Goal: Information Seeking & Learning: Learn about a topic

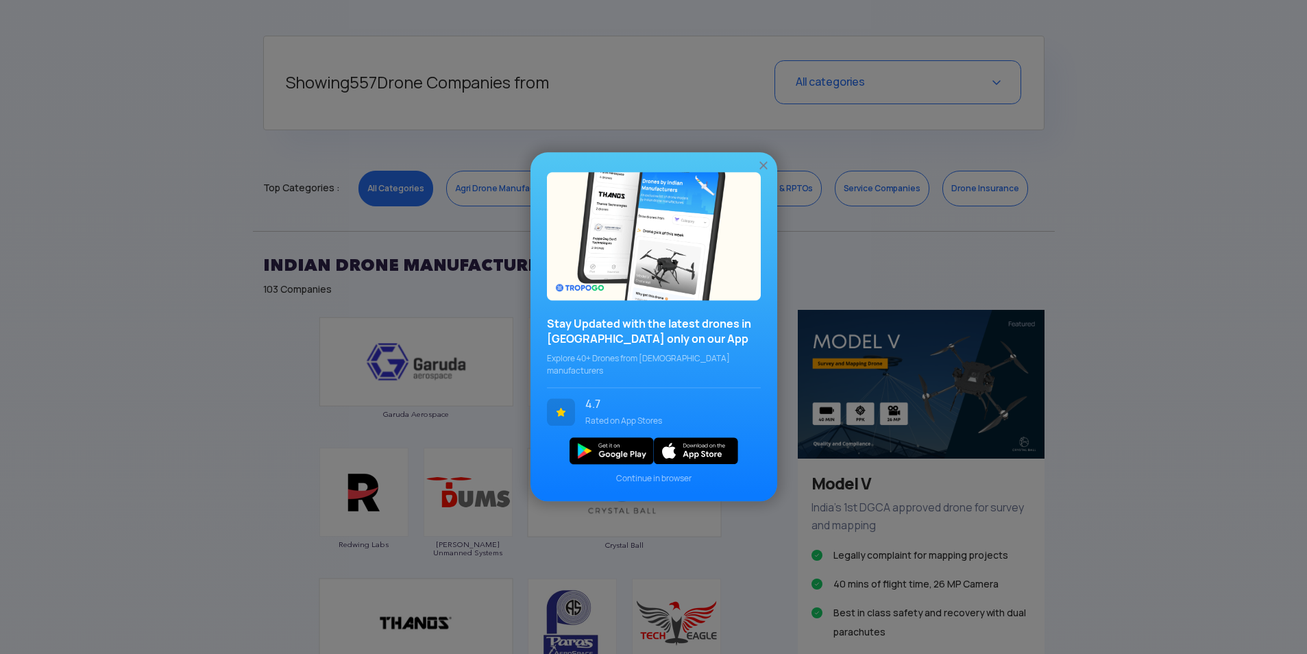
scroll to position [548, 0]
click at [766, 168] on img at bounding box center [763, 166] width 14 height 14
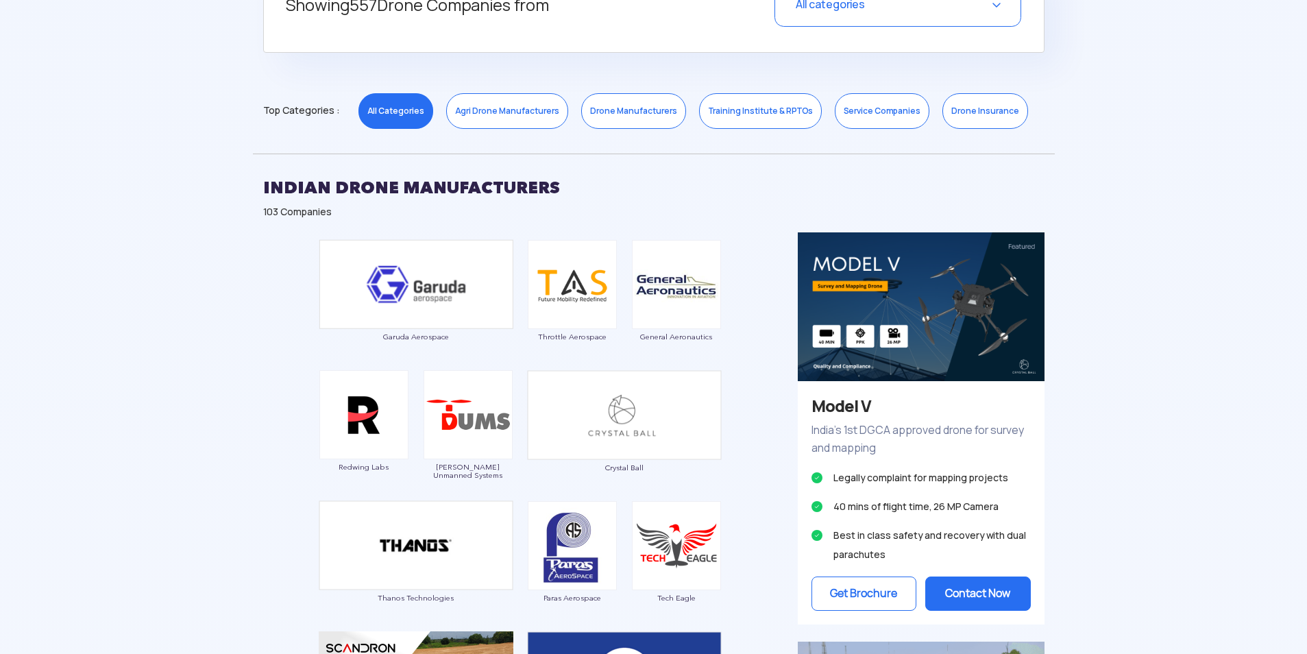
scroll to position [685, 0]
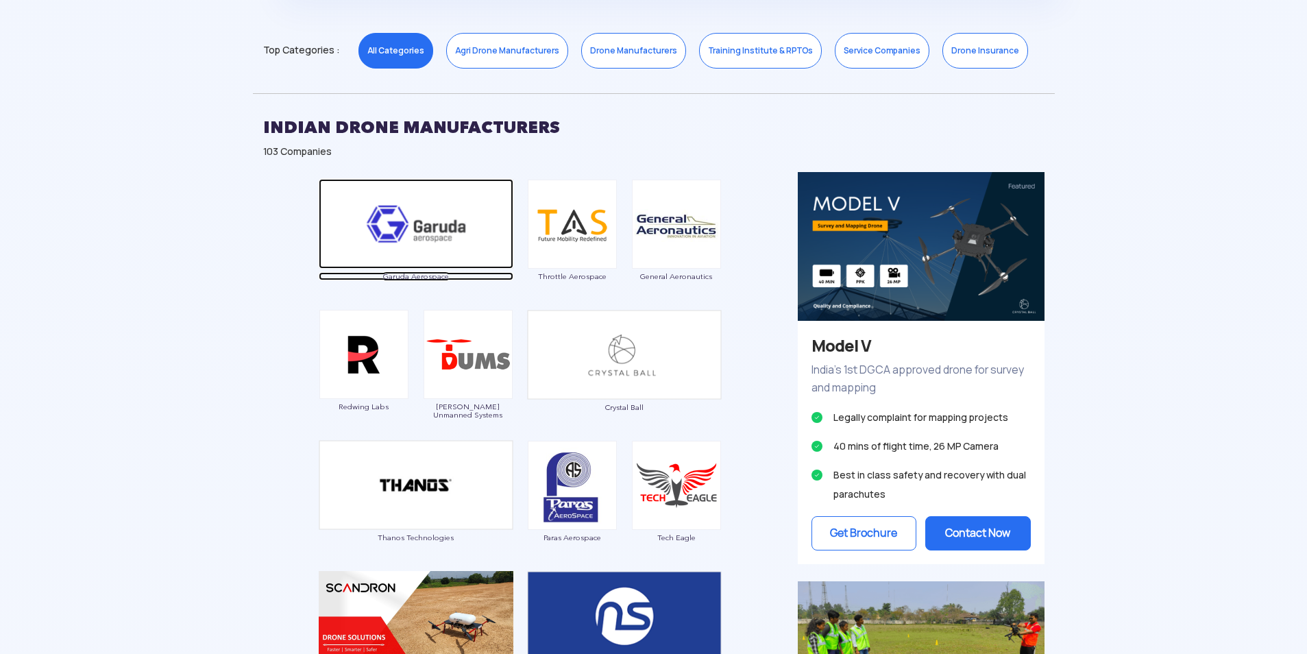
click at [426, 277] on span "Garuda Aerospace" at bounding box center [416, 276] width 195 height 8
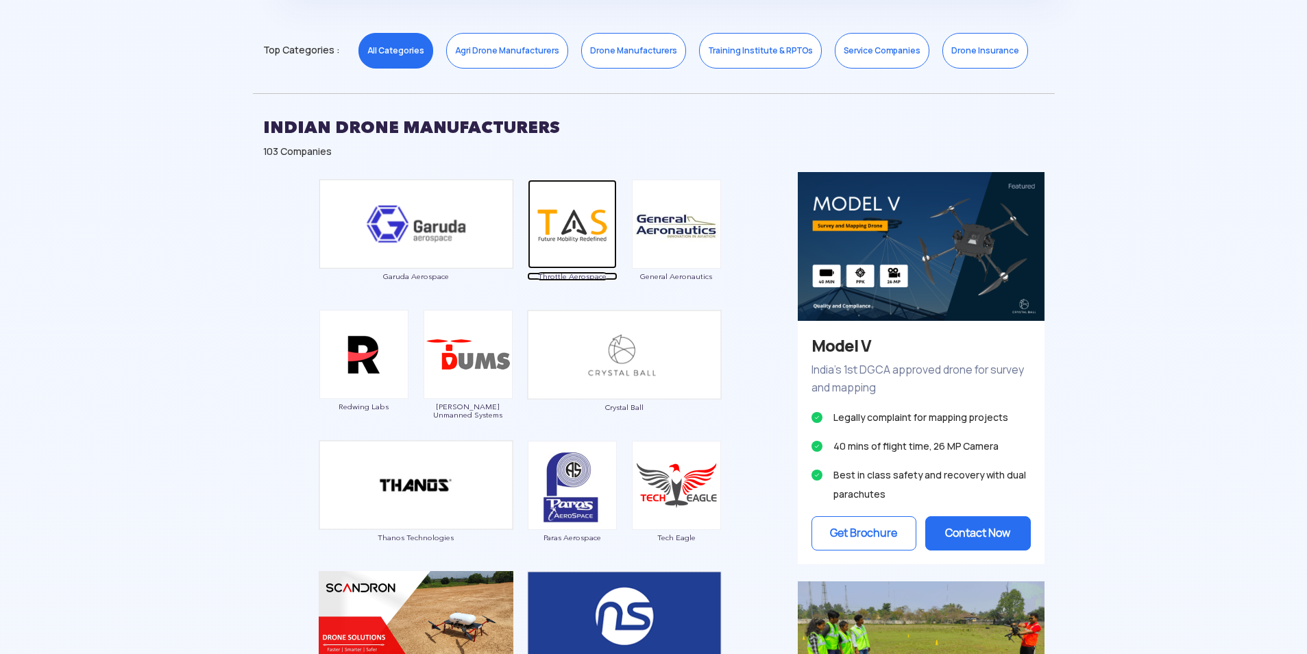
click at [558, 275] on span "Throttle Aerospace" at bounding box center [572, 276] width 90 height 8
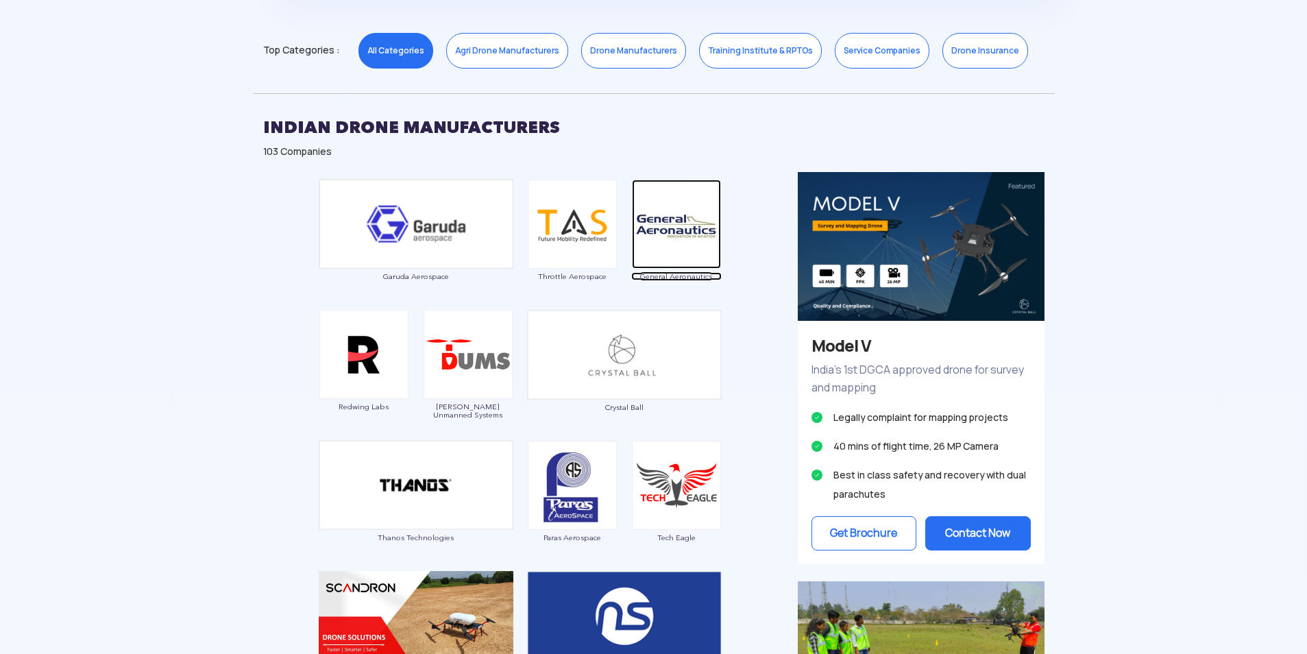
click at [675, 275] on span "General Aeronautics" at bounding box center [676, 276] width 90 height 8
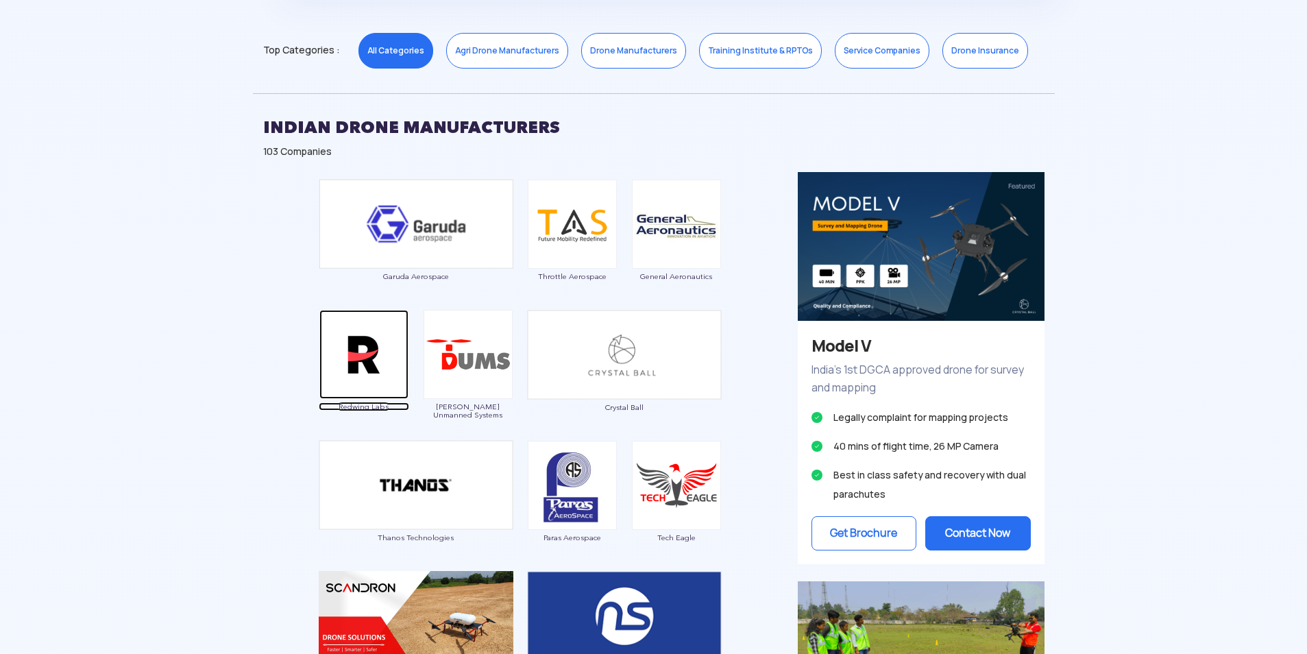
click at [363, 403] on span "Redwing Labs" at bounding box center [364, 406] width 90 height 8
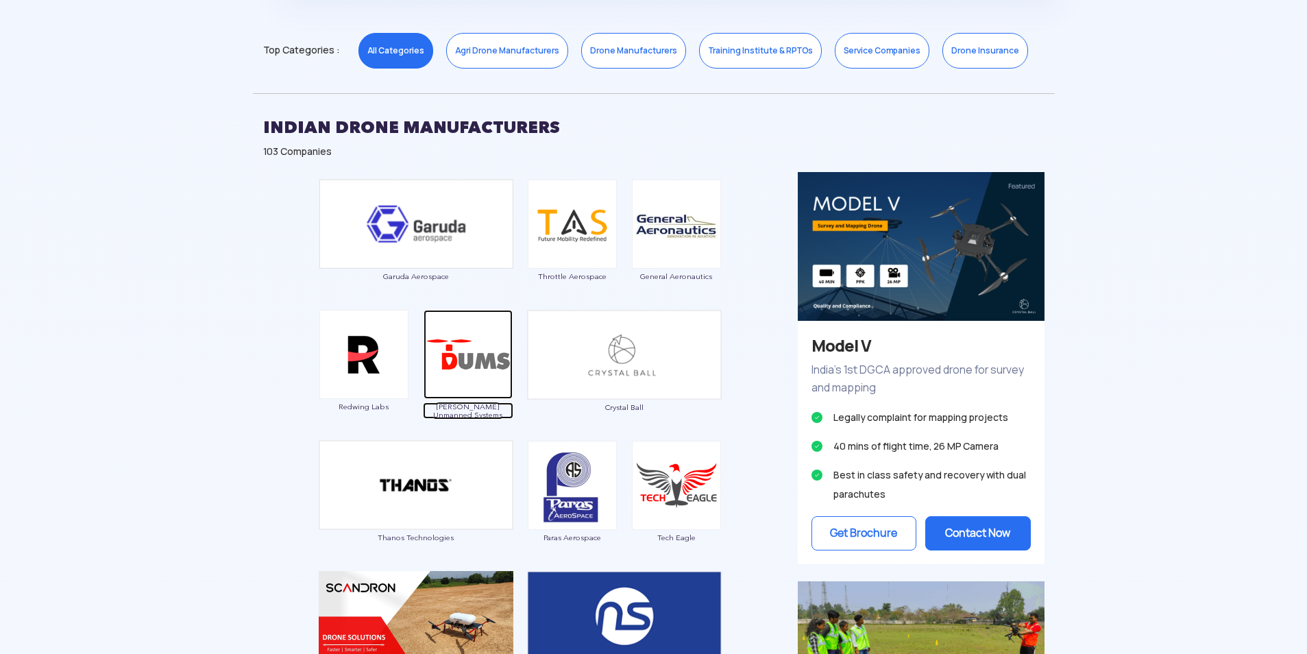
click at [477, 408] on span "[PERSON_NAME] Unmanned Systems" at bounding box center [468, 410] width 90 height 16
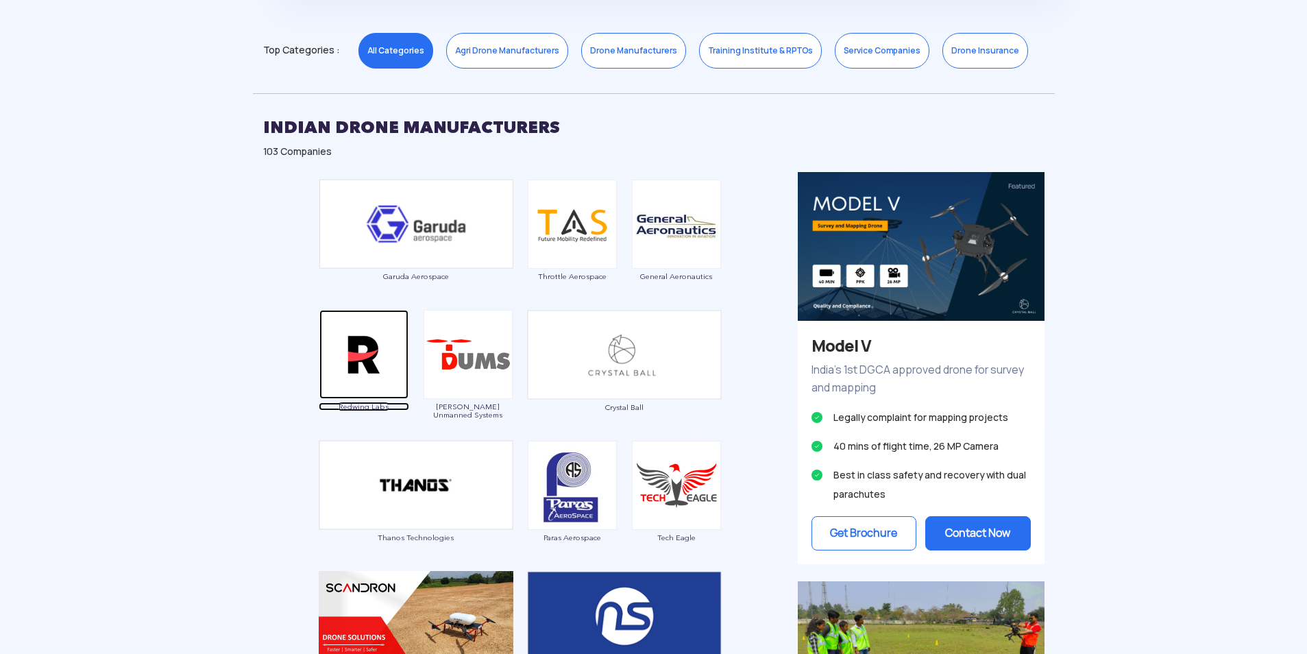
click at [369, 405] on span "Redwing Labs" at bounding box center [364, 406] width 90 height 8
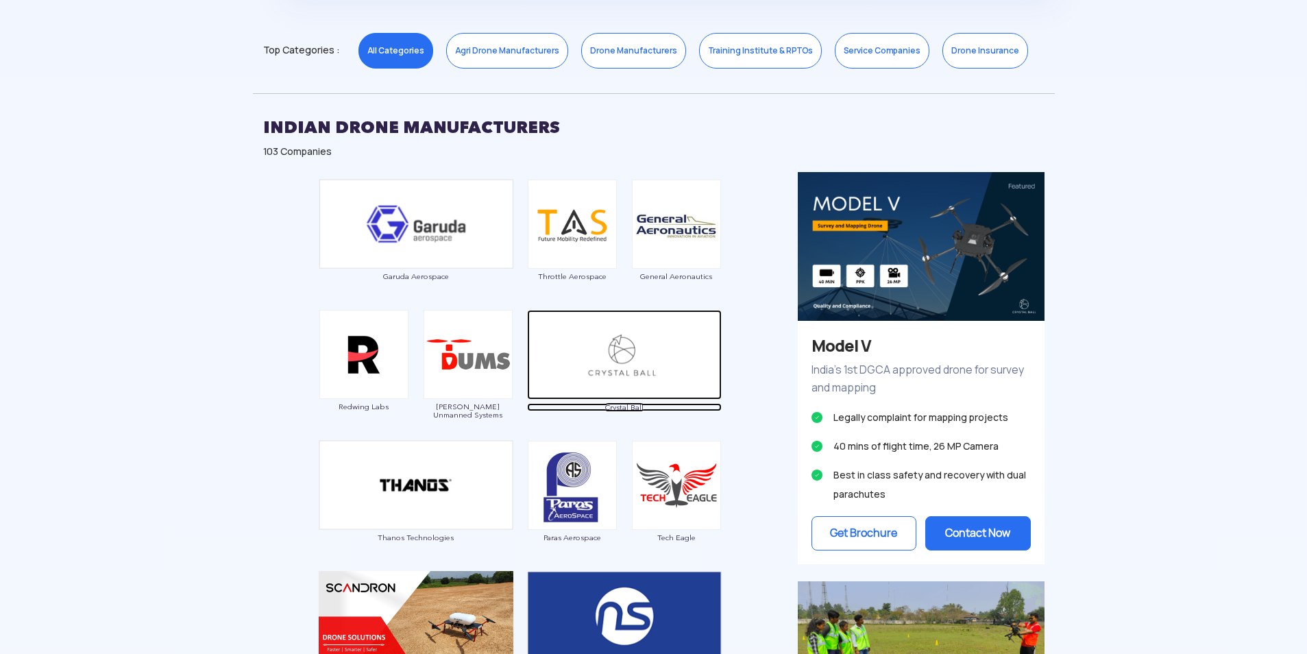
click at [615, 406] on span "Crystal Ball" at bounding box center [624, 407] width 195 height 8
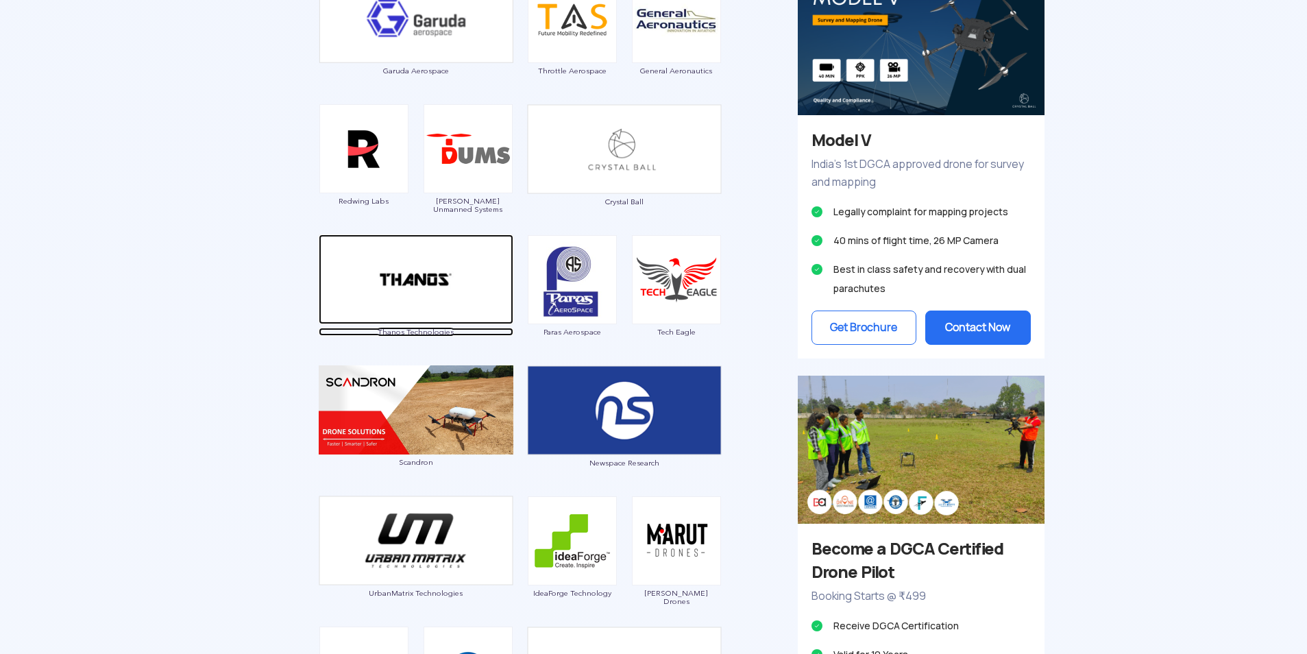
click at [410, 331] on span "Thanos Technologies" at bounding box center [416, 332] width 195 height 8
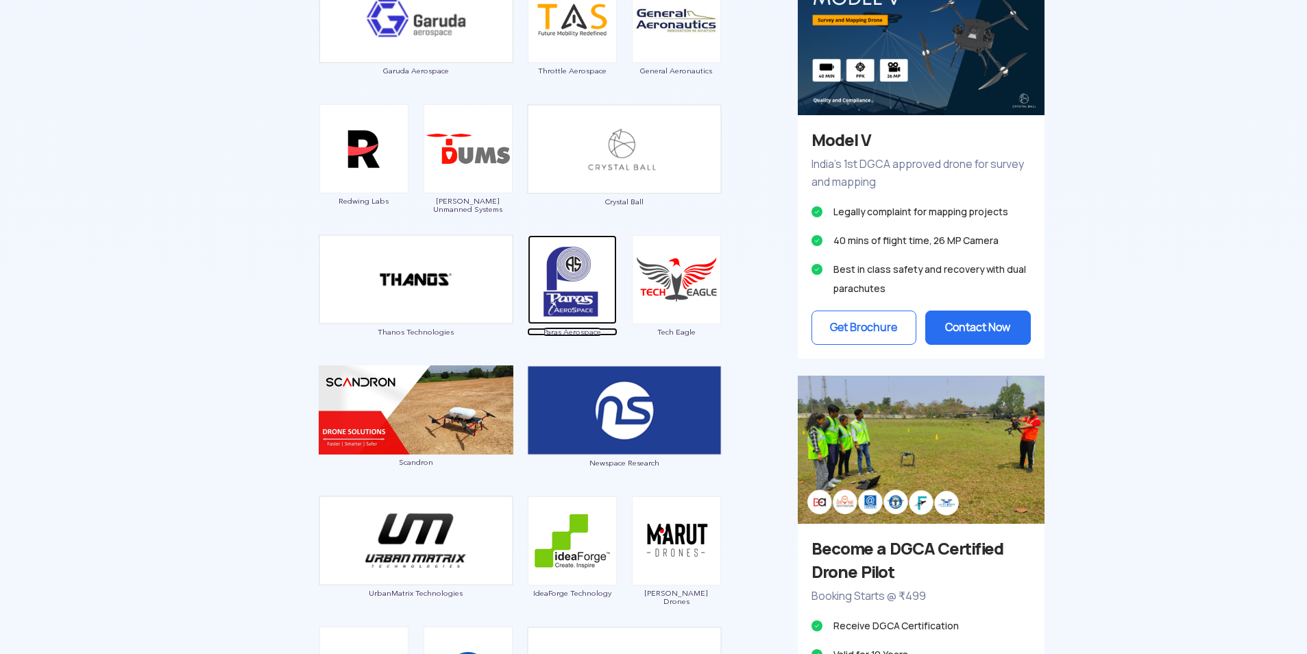
click at [562, 332] on span "Paras Aerospace" at bounding box center [572, 332] width 90 height 8
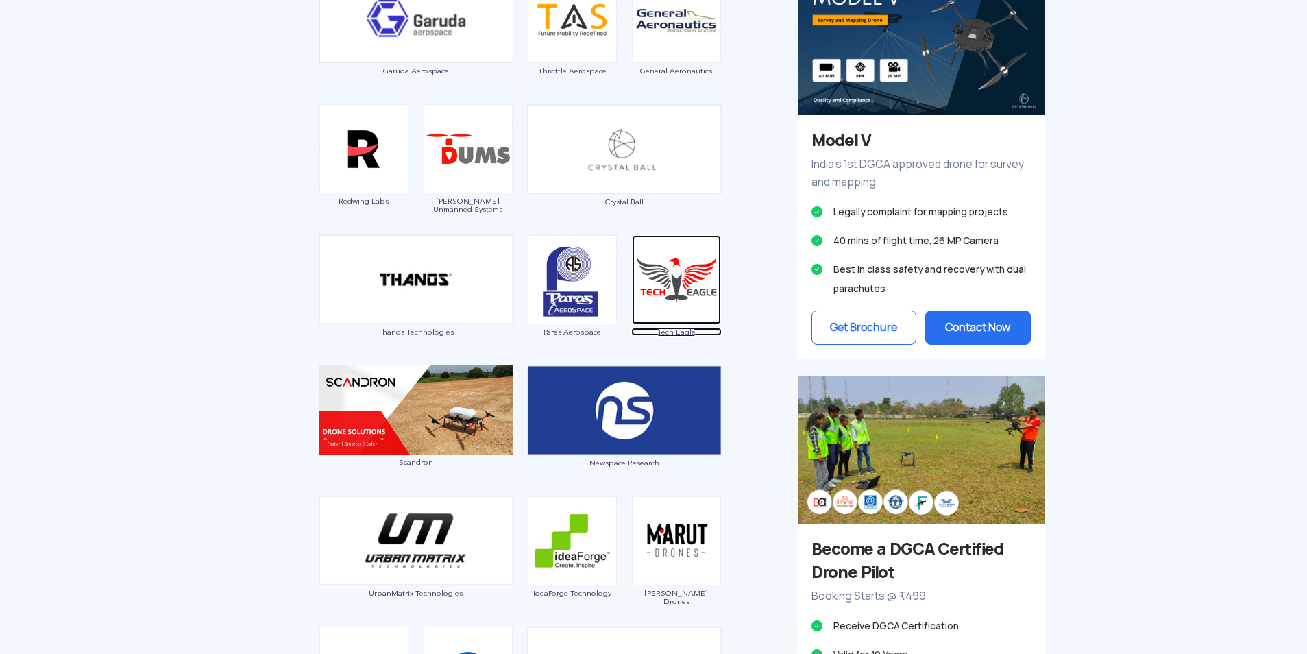
click at [680, 332] on span "Tech Eagle" at bounding box center [676, 332] width 90 height 8
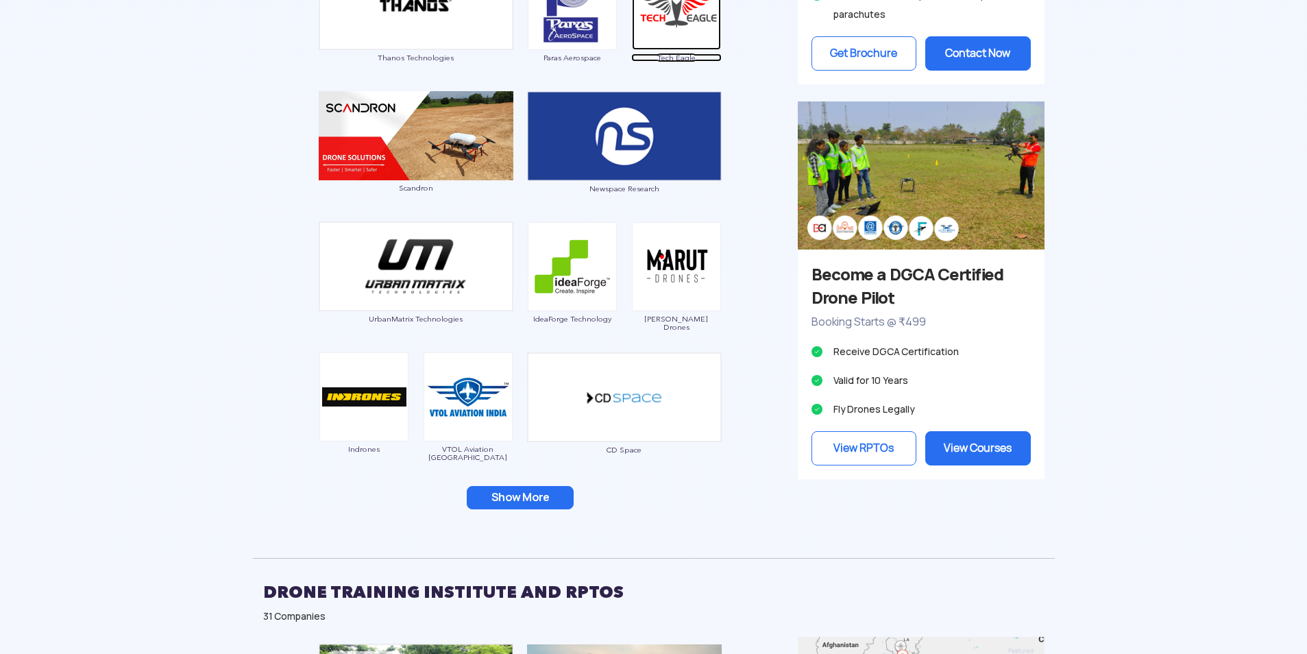
scroll to position [1028, 0]
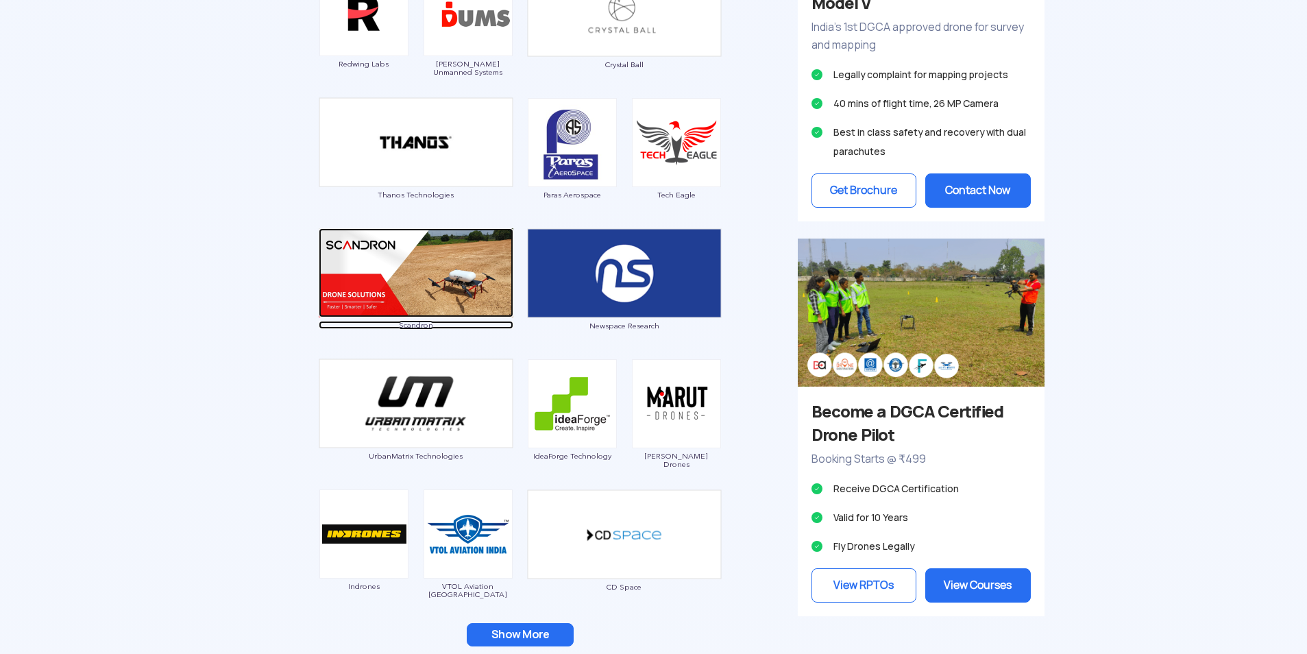
click at [412, 323] on span "Scandron" at bounding box center [416, 325] width 195 height 8
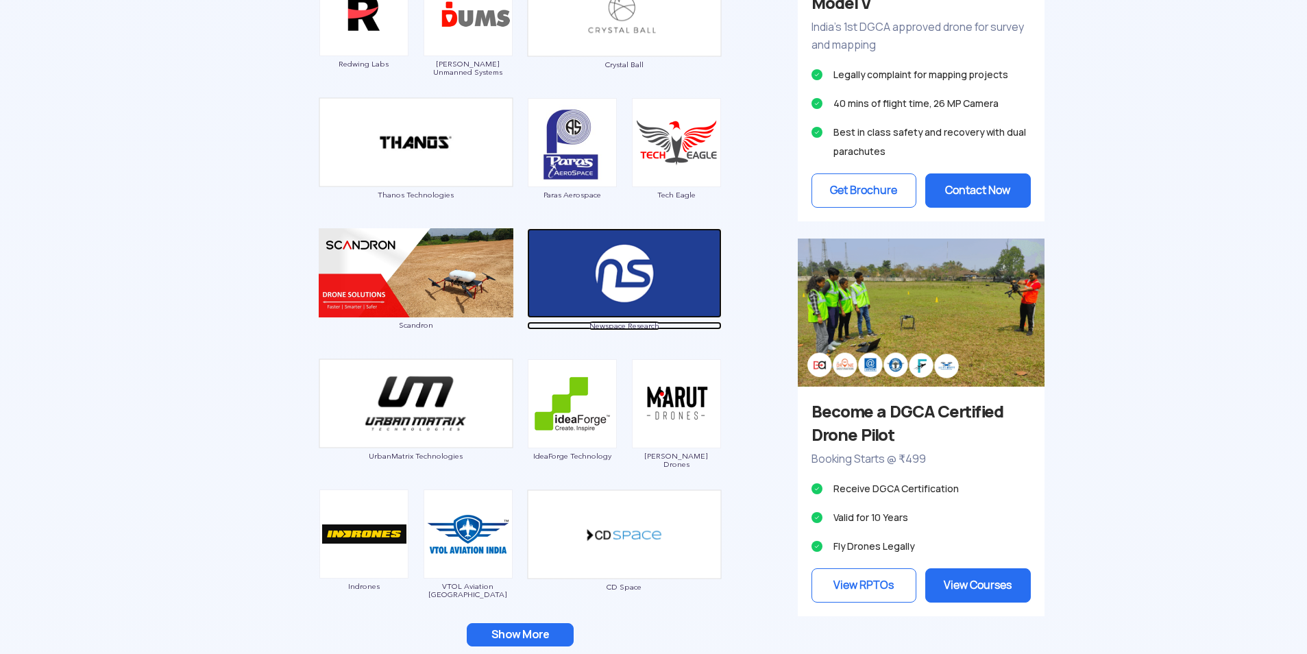
click at [629, 328] on span "Newspace Research" at bounding box center [624, 325] width 195 height 8
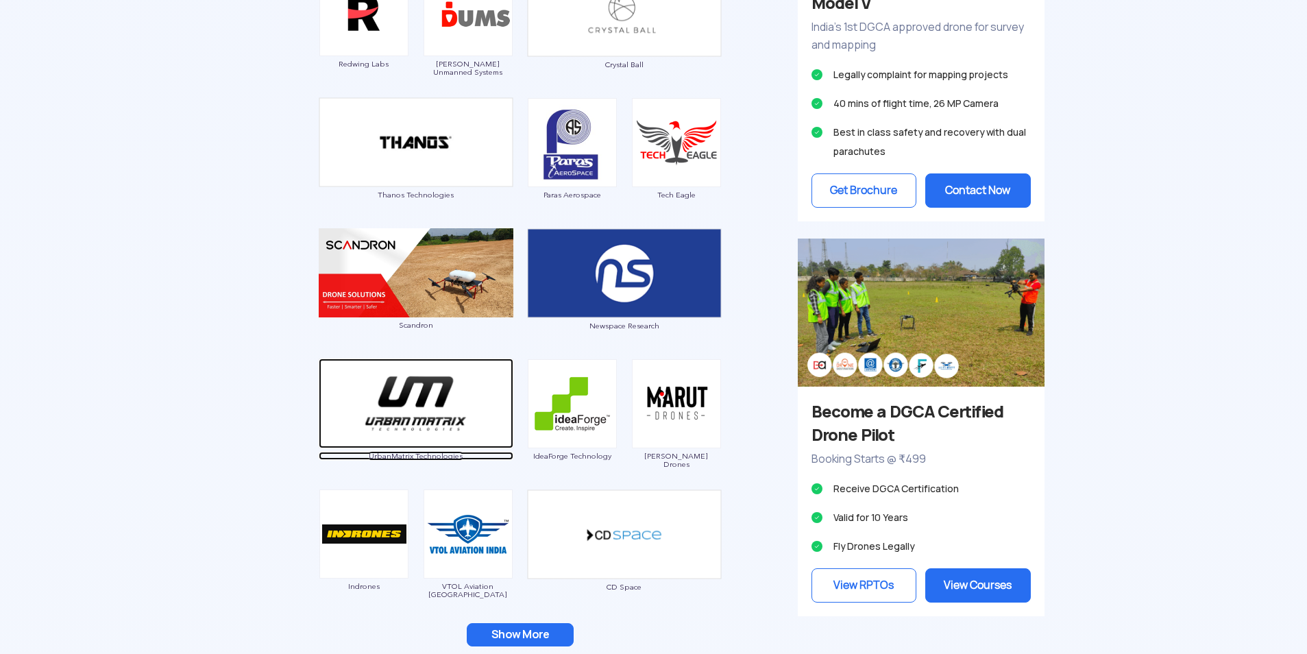
click at [399, 452] on span "UrbanMatrix Technologies" at bounding box center [416, 456] width 195 height 8
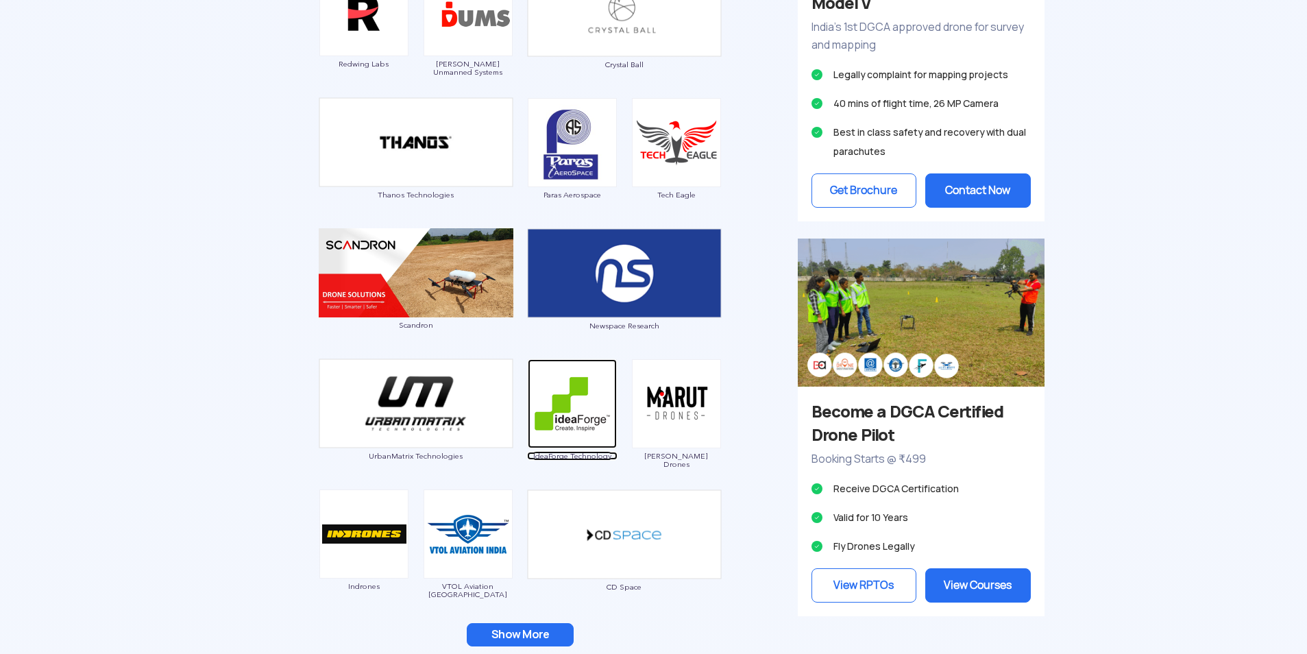
click at [545, 456] on span "IdeaForge Technology" at bounding box center [572, 456] width 90 height 8
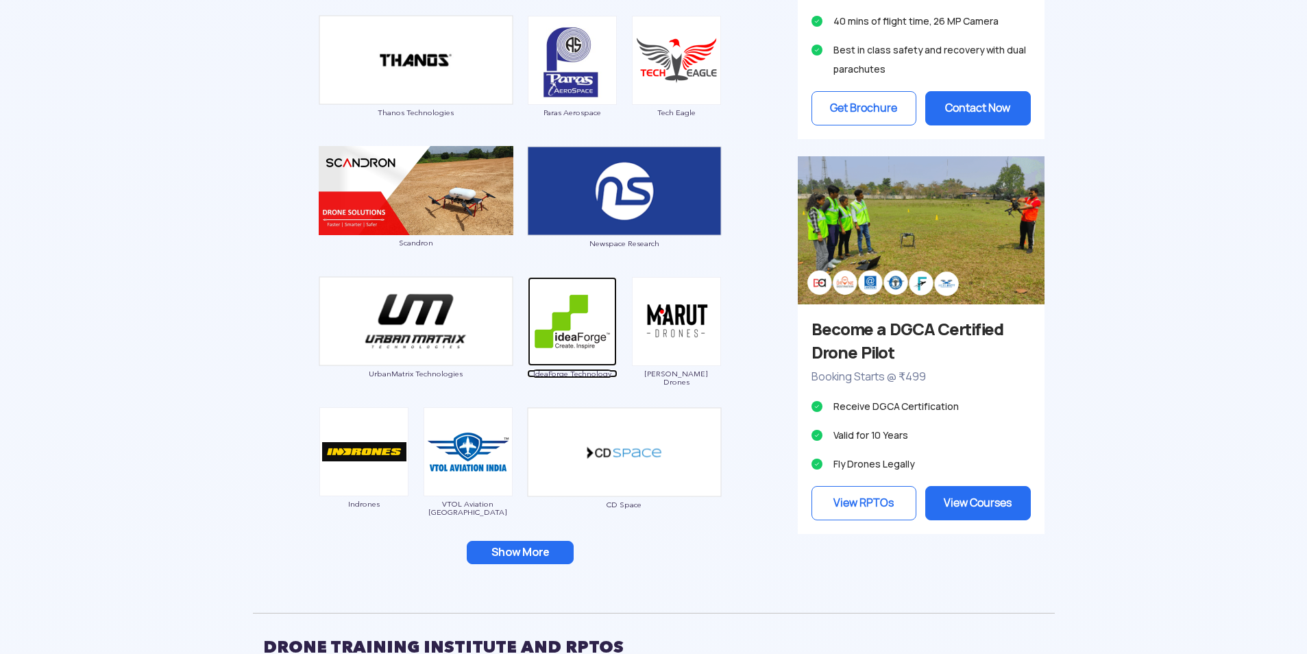
scroll to position [1302, 0]
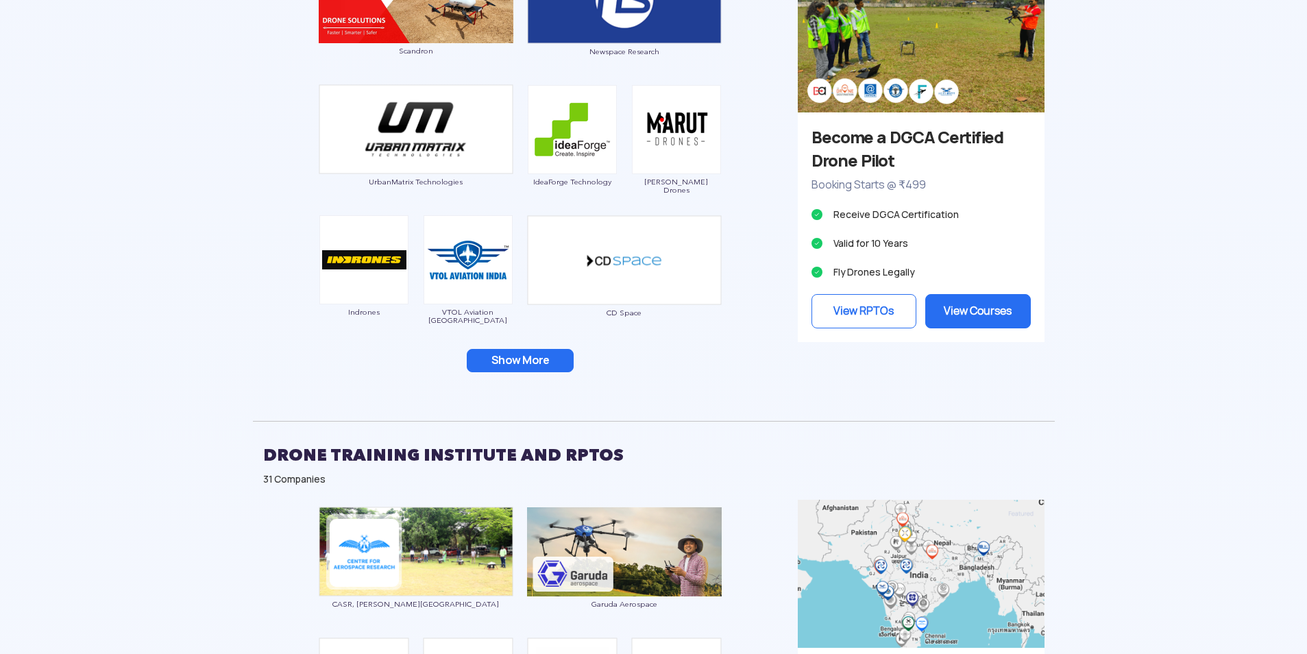
click at [679, 183] on span "[PERSON_NAME] Drones" at bounding box center [676, 185] width 90 height 16
click at [365, 312] on span "Indrones" at bounding box center [364, 312] width 90 height 8
click at [469, 311] on span "VTOL Aviation [GEOGRAPHIC_DATA]" at bounding box center [468, 316] width 90 height 16
click at [530, 359] on button "Show More" at bounding box center [520, 360] width 107 height 23
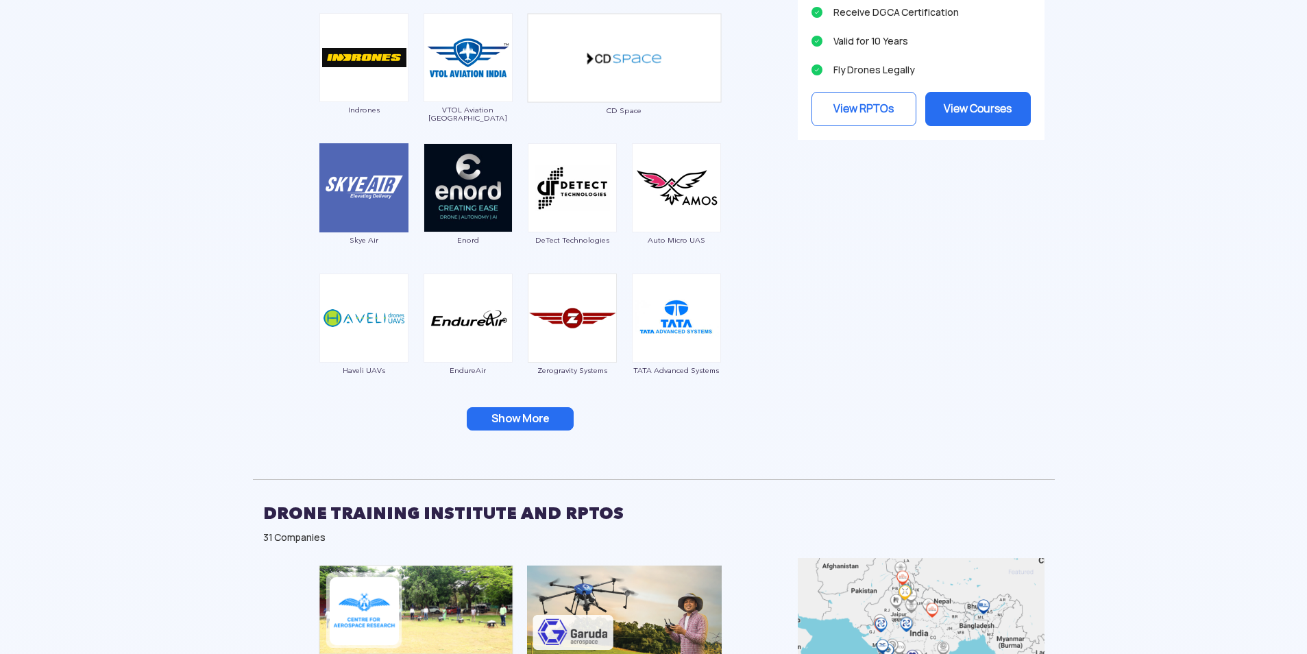
scroll to position [1508, 0]
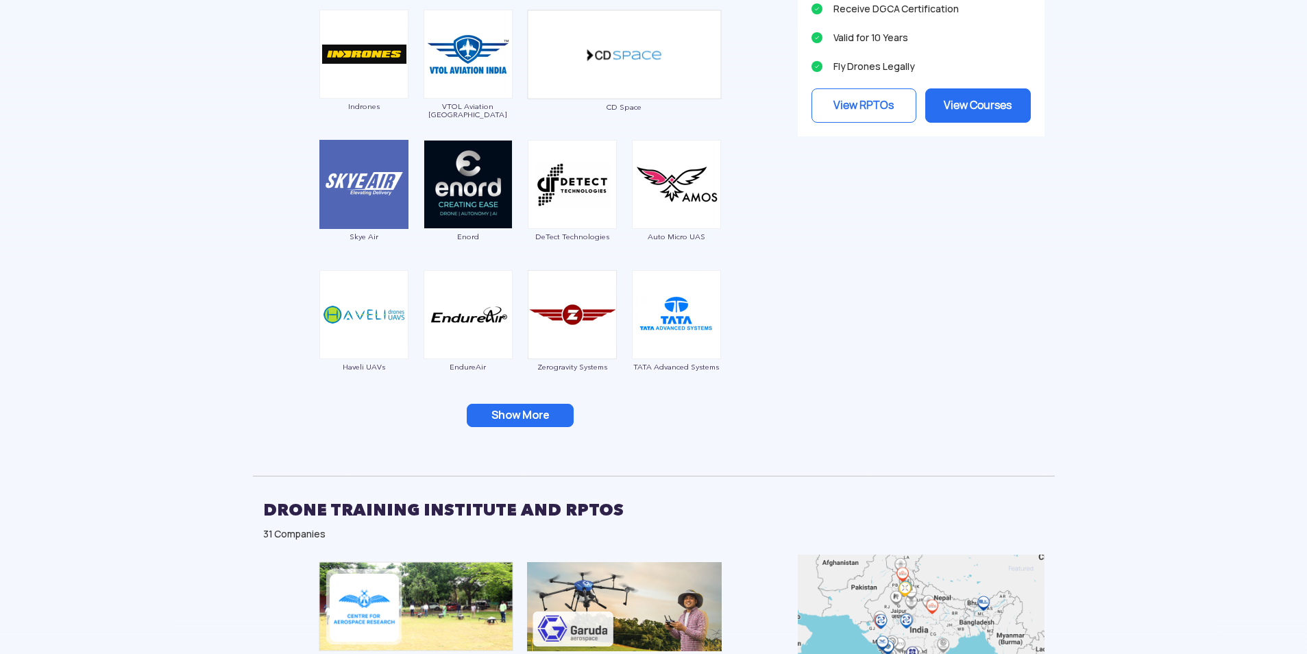
click at [528, 410] on button "Show More" at bounding box center [520, 415] width 107 height 23
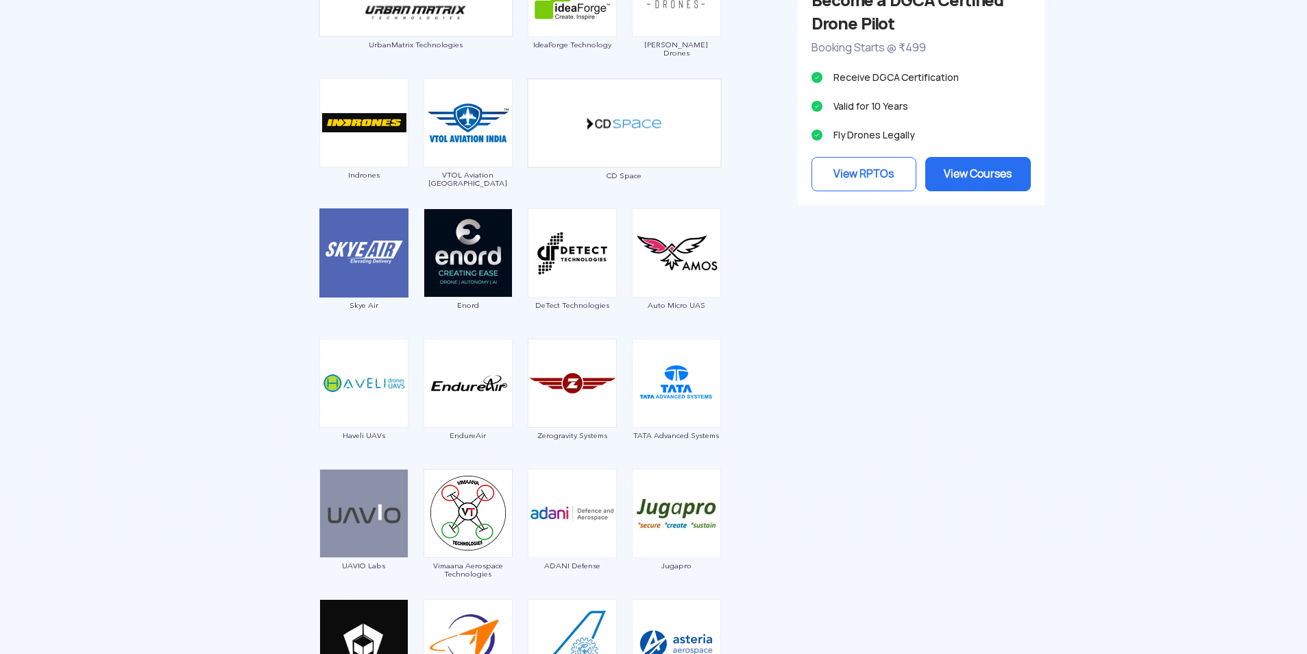
scroll to position [1370, 0]
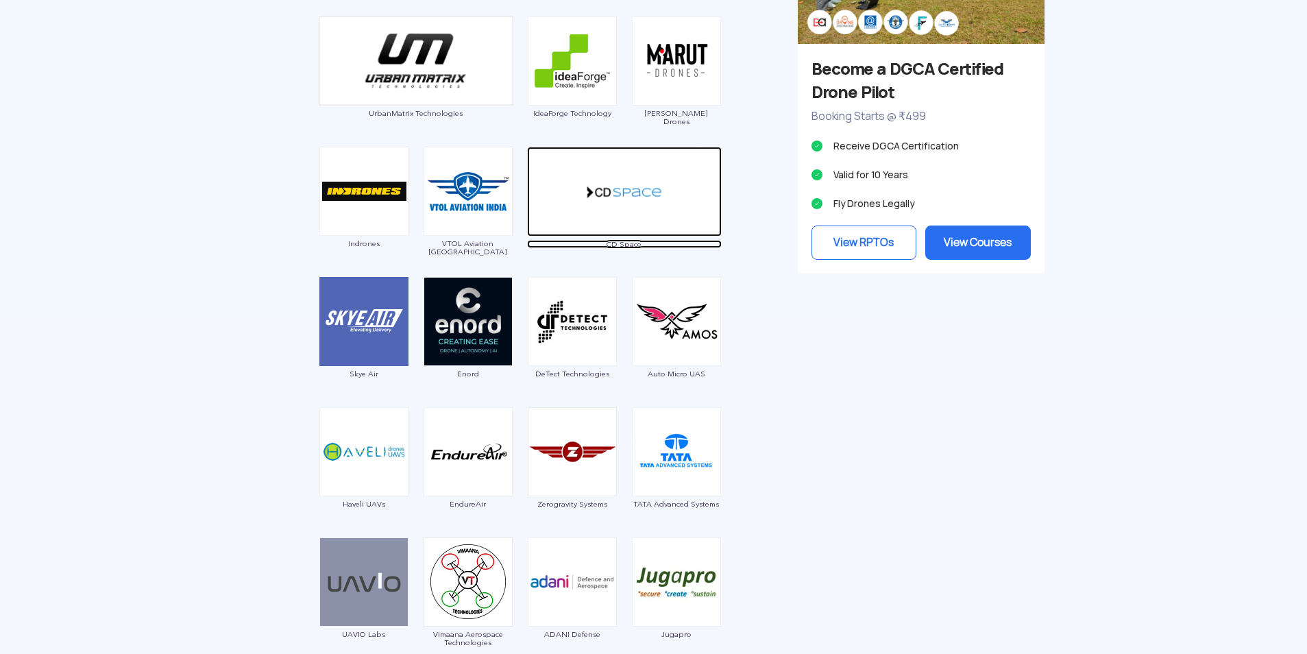
click at [626, 243] on span "CD Space" at bounding box center [624, 244] width 195 height 8
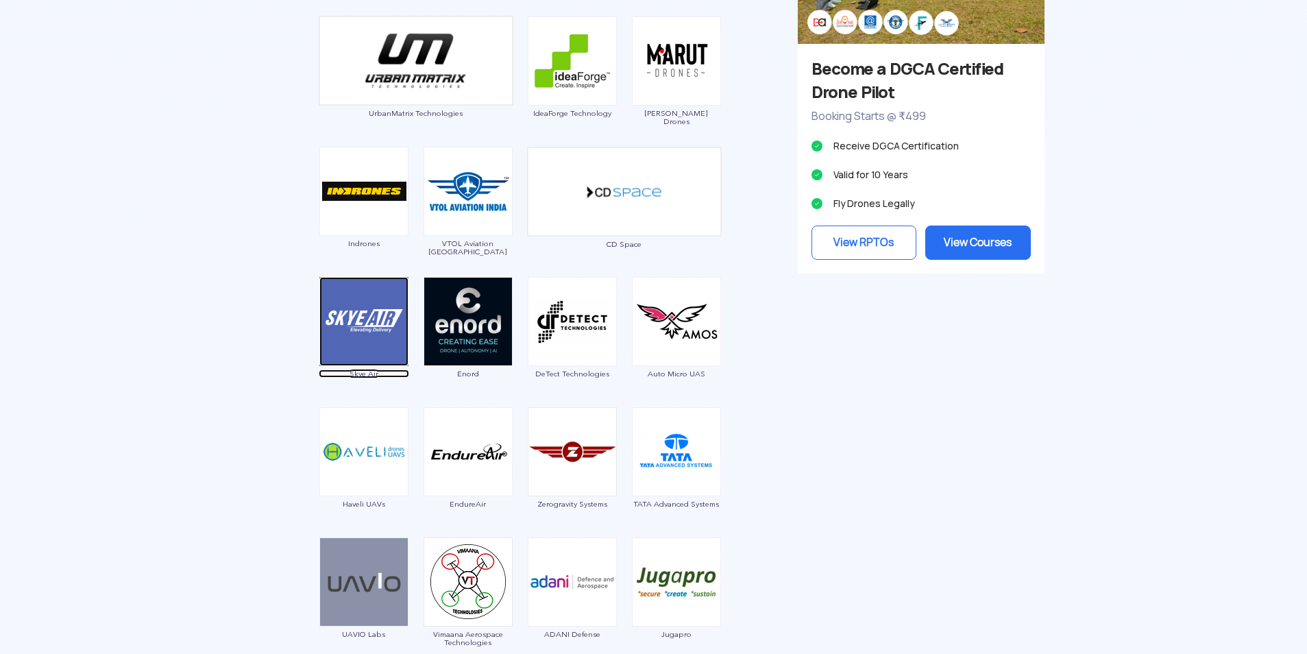
click at [365, 372] on span "Skye Air" at bounding box center [364, 373] width 90 height 8
click at [465, 373] on span "Enord" at bounding box center [468, 373] width 90 height 8
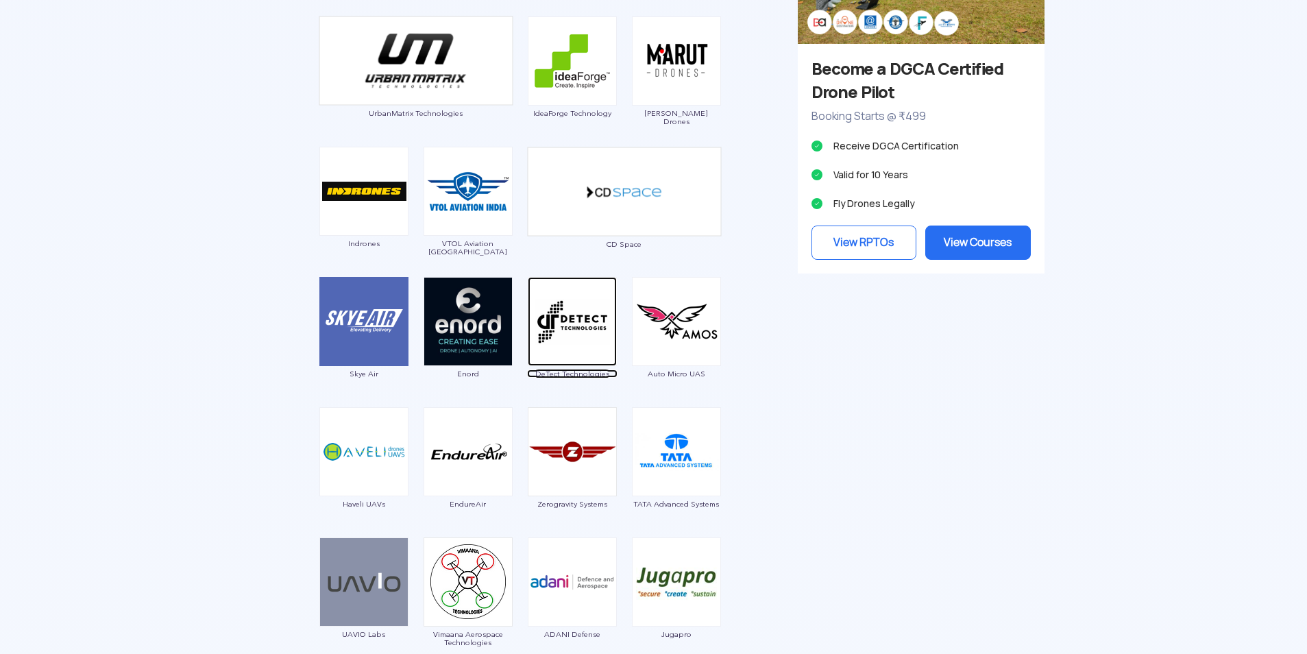
click at [568, 370] on span "DeTect Technologies" at bounding box center [572, 373] width 90 height 8
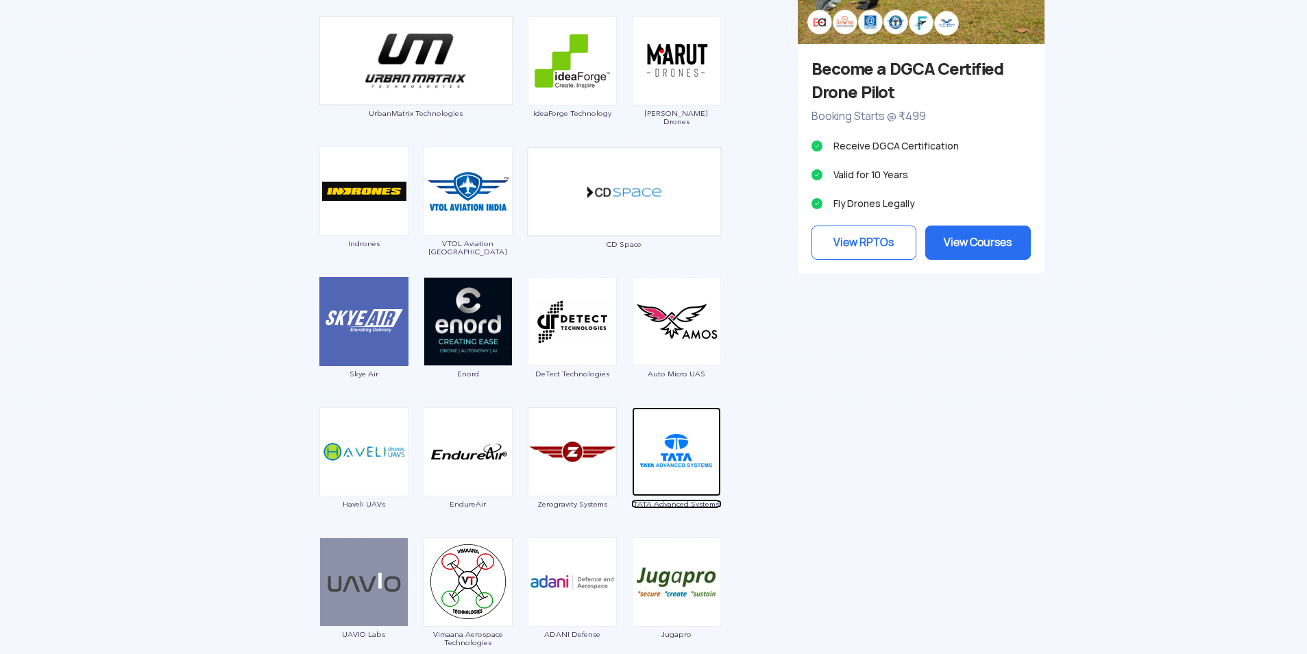
click at [674, 506] on span "TATA Advanced Systems" at bounding box center [676, 504] width 90 height 8
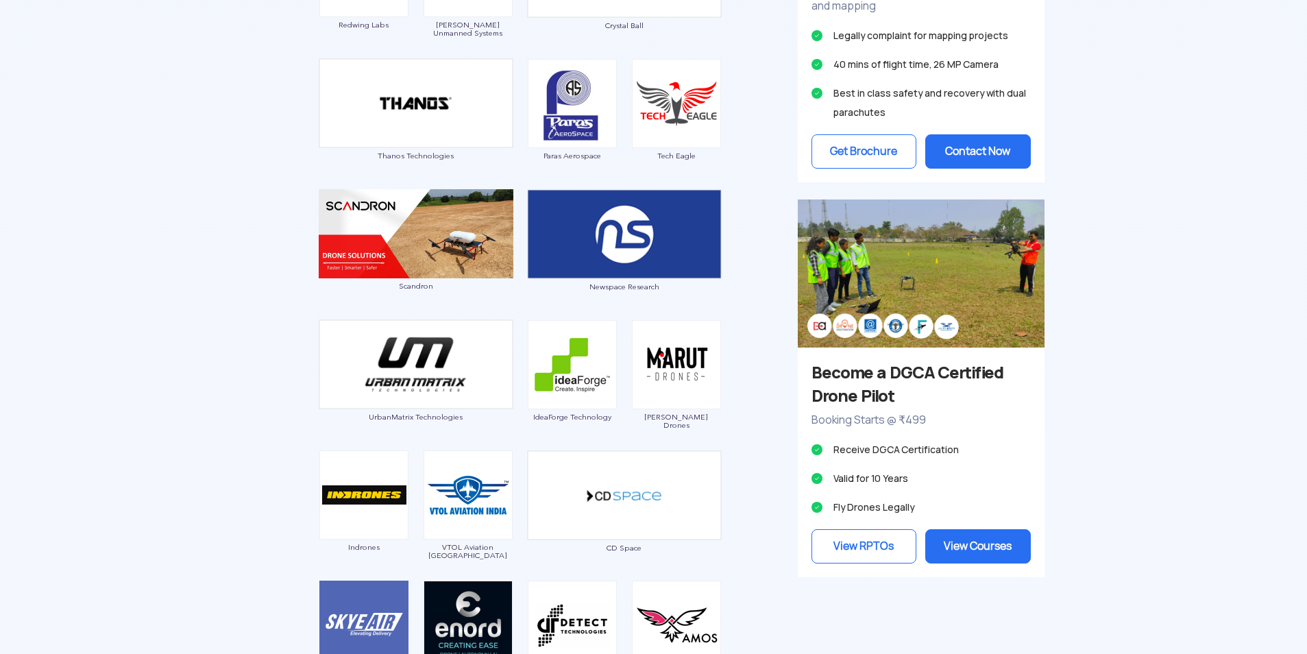
scroll to position [822, 0]
